Goal: Task Accomplishment & Management: Manage account settings

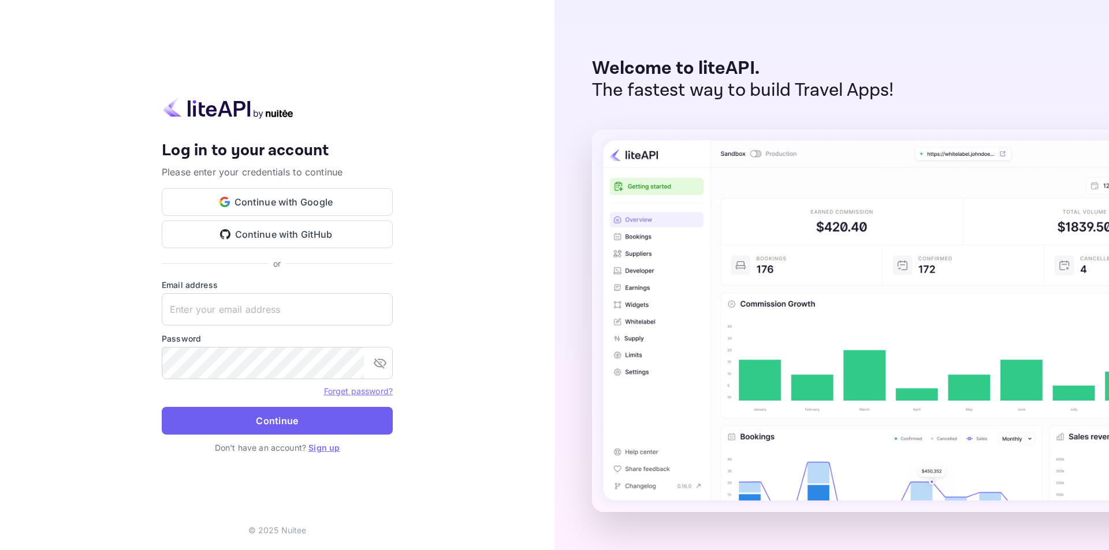
type input "[EMAIL_ADDRESS][DOMAIN_NAME]"
click at [312, 426] on button "Continue" at bounding box center [277, 421] width 231 height 28
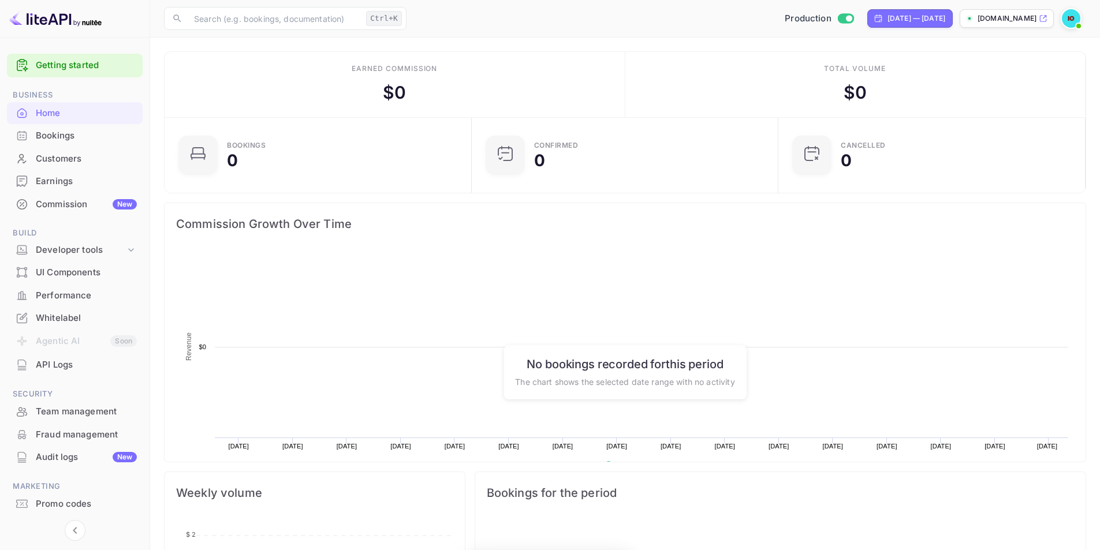
scroll to position [179, 291]
click at [92, 250] on div "Developer tools" at bounding box center [81, 250] width 90 height 13
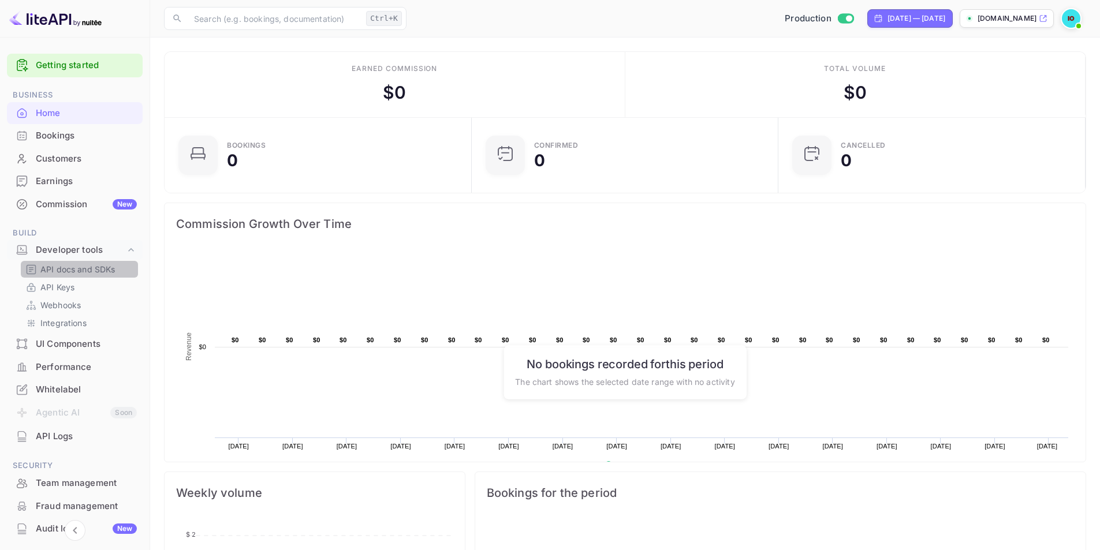
click at [67, 268] on p "API docs and SDKs" at bounding box center [77, 269] width 75 height 12
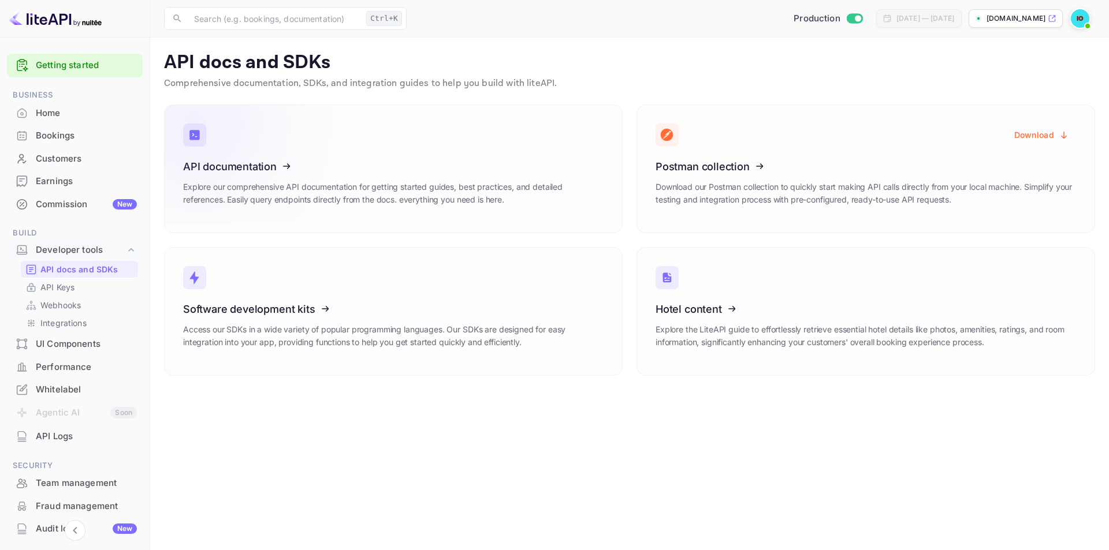
click at [243, 147] on icon at bounding box center [255, 164] width 180 height 119
click at [96, 440] on div "API Logs" at bounding box center [86, 436] width 101 height 13
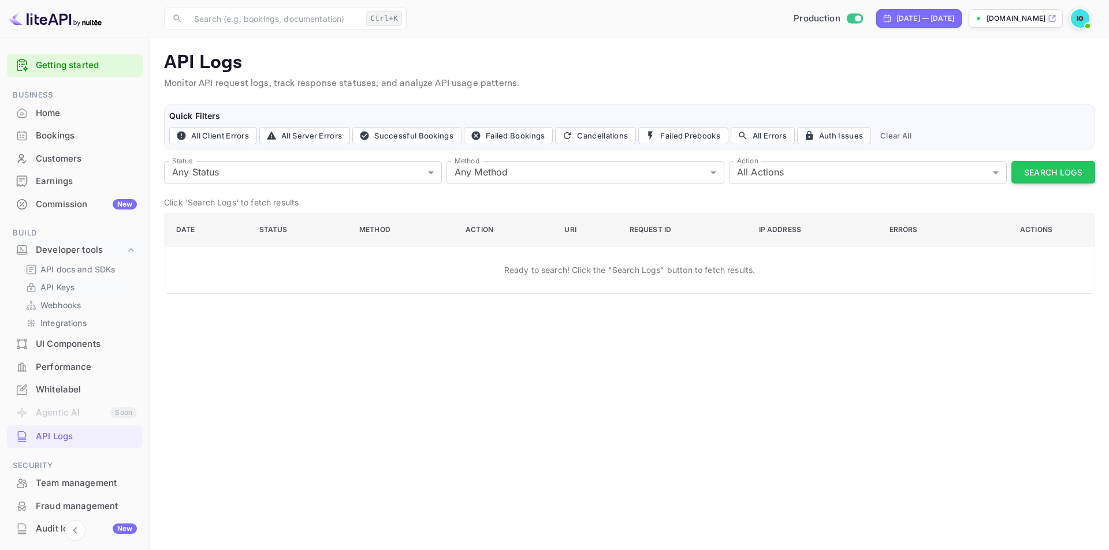
click at [77, 283] on link "API Keys" at bounding box center [79, 287] width 108 height 12
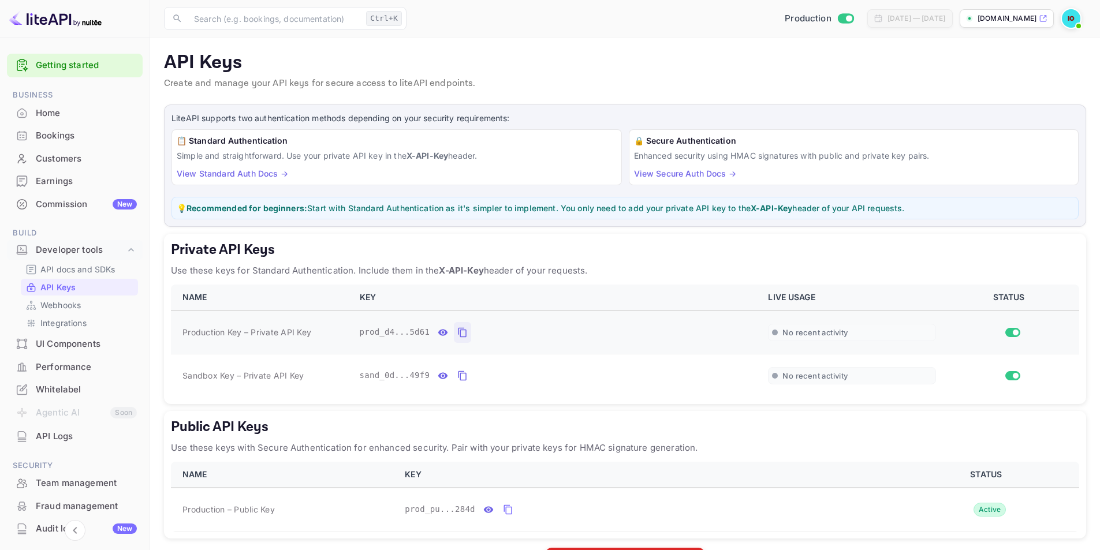
click at [457, 336] on icon "private api keys table" at bounding box center [462, 333] width 10 height 14
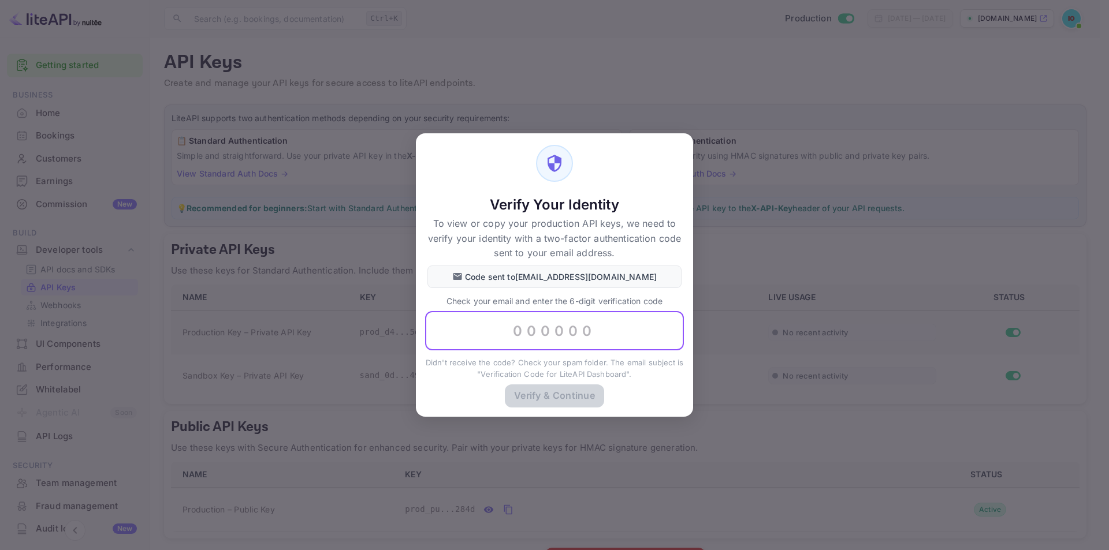
click at [564, 329] on input "text" at bounding box center [554, 331] width 259 height 39
paste input "528893"
type input "528893"
click at [547, 388] on button "Verify & Continue" at bounding box center [554, 396] width 99 height 23
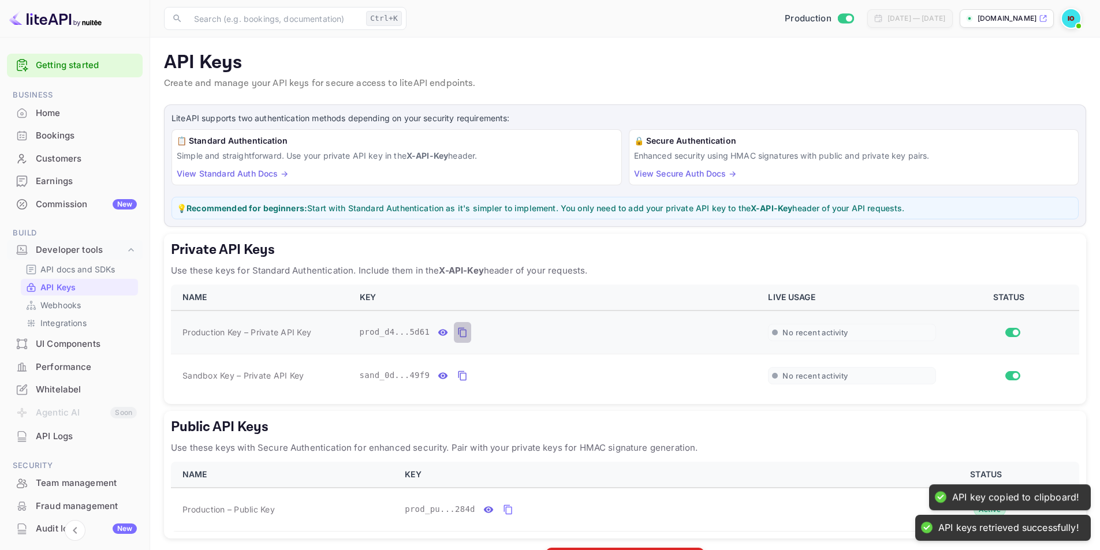
click at [454, 333] on button "private api keys table" at bounding box center [462, 332] width 17 height 21
